Goal: Navigation & Orientation: Understand site structure

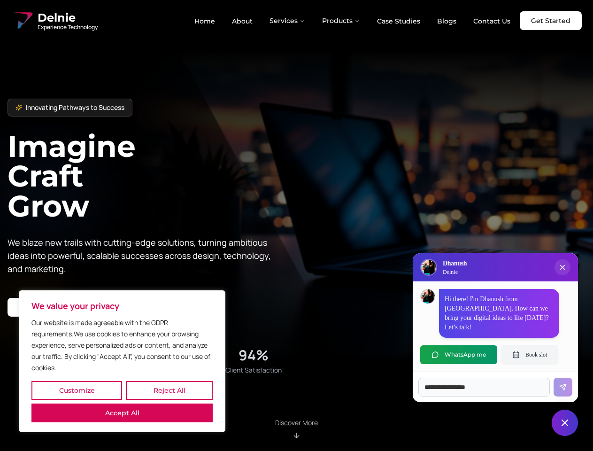
click at [77, 390] on button "Customize" at bounding box center [76, 390] width 91 height 19
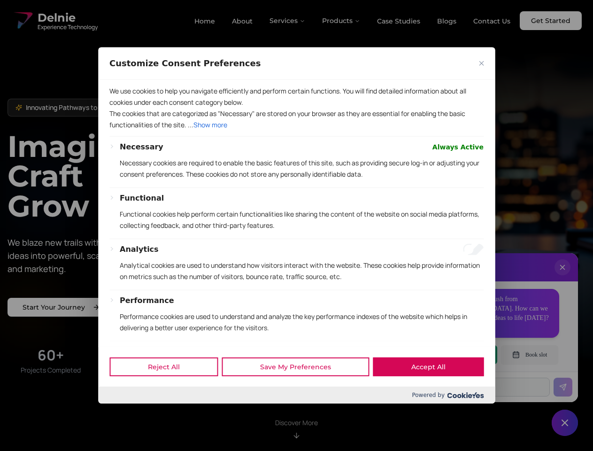
click at [169, 390] on div at bounding box center [296, 225] width 593 height 451
click at [122, 108] on p "We use cookies to help you navigate efficiently and perform certain functions. …" at bounding box center [296, 96] width 374 height 23
click at [296, 131] on p "The cookies that are categorized as "Necessary" are stored on your browser as t…" at bounding box center [296, 119] width 374 height 23
click at [288, 21] on div at bounding box center [296, 225] width 593 height 451
click at [341, 21] on div at bounding box center [296, 225] width 593 height 451
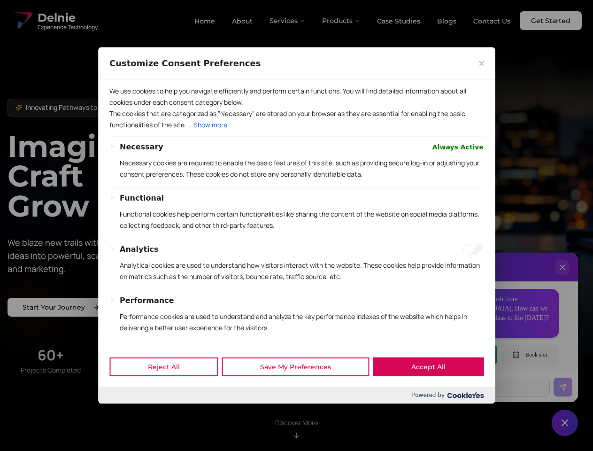
click at [563, 277] on div at bounding box center [296, 225] width 593 height 451
click at [459, 355] on div "Reject All Save My Preferences Accept All" at bounding box center [296, 367] width 397 height 40
click at [530, 355] on div at bounding box center [296, 225] width 593 height 451
click at [565, 423] on div at bounding box center [296, 225] width 593 height 451
